Goal: Task Accomplishment & Management: Complete application form

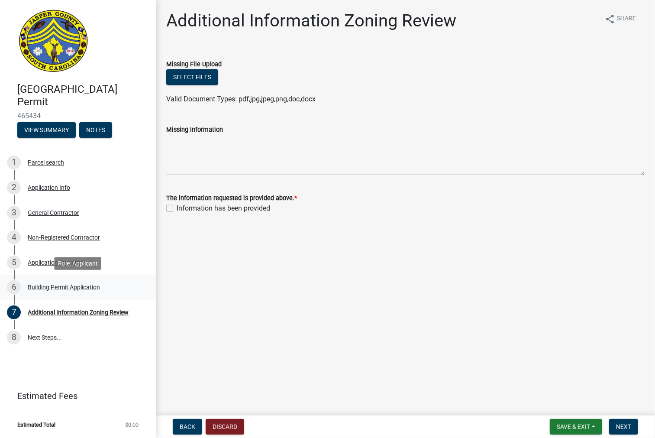
click at [61, 292] on div "6 Building Permit Application" at bounding box center [74, 287] width 135 height 14
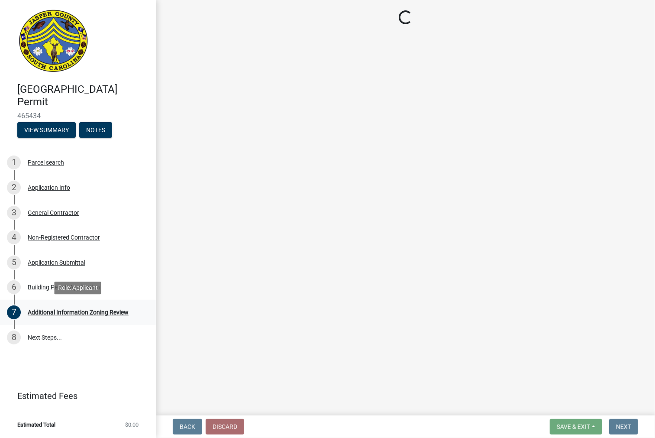
click at [56, 322] on link "7 Additional Information Zoning Review" at bounding box center [78, 312] width 156 height 25
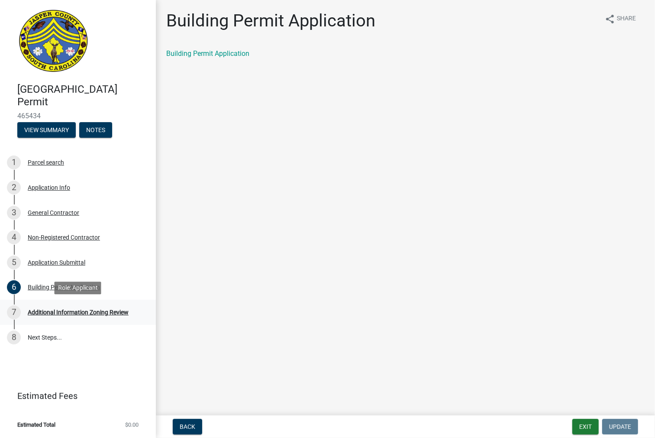
click at [117, 317] on div "7 Additional Information Zoning Review" at bounding box center [74, 312] width 135 height 14
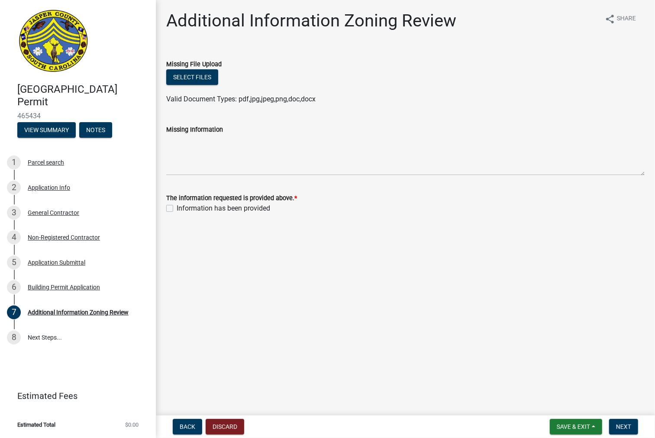
click at [207, 209] on label "Information has been provided" at bounding box center [224, 208] width 94 height 10
click at [182, 209] on input "Information has been provided" at bounding box center [180, 206] width 6 height 6
checkbox input "true"
click at [619, 426] on span "Next" at bounding box center [623, 426] width 15 height 7
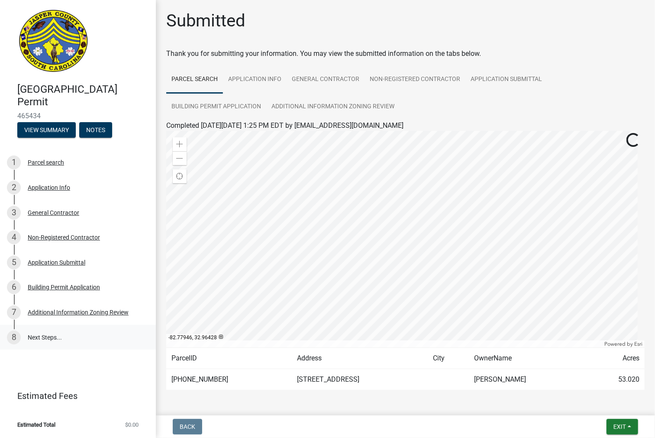
click at [39, 336] on link "8 Next Steps..." at bounding box center [78, 337] width 156 height 25
click at [310, 103] on link "Additional Information Zoning Review" at bounding box center [332, 107] width 133 height 28
